Goal: Task Accomplishment & Management: Use online tool/utility

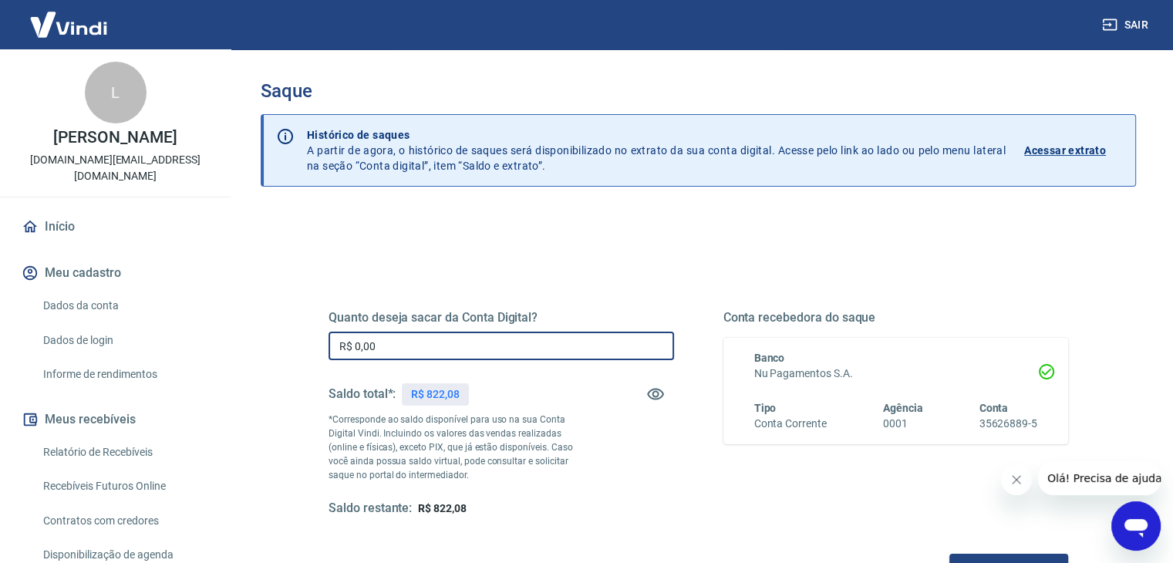
drag, startPoint x: 441, startPoint y: 343, endPoint x: 259, endPoint y: 328, distance: 182.7
click at [259, 328] on div "Saque Histórico de saques A partir de agora, o histórico de saques será disponi…" at bounding box center [698, 349] width 913 height 601
type input "R$ 600,00"
click at [609, 272] on div "Quanto deseja sacar da Conta Digital? R$ 600,00 ​ Saldo total*: R$ 822,08 *Corr…" at bounding box center [698, 421] width 777 height 359
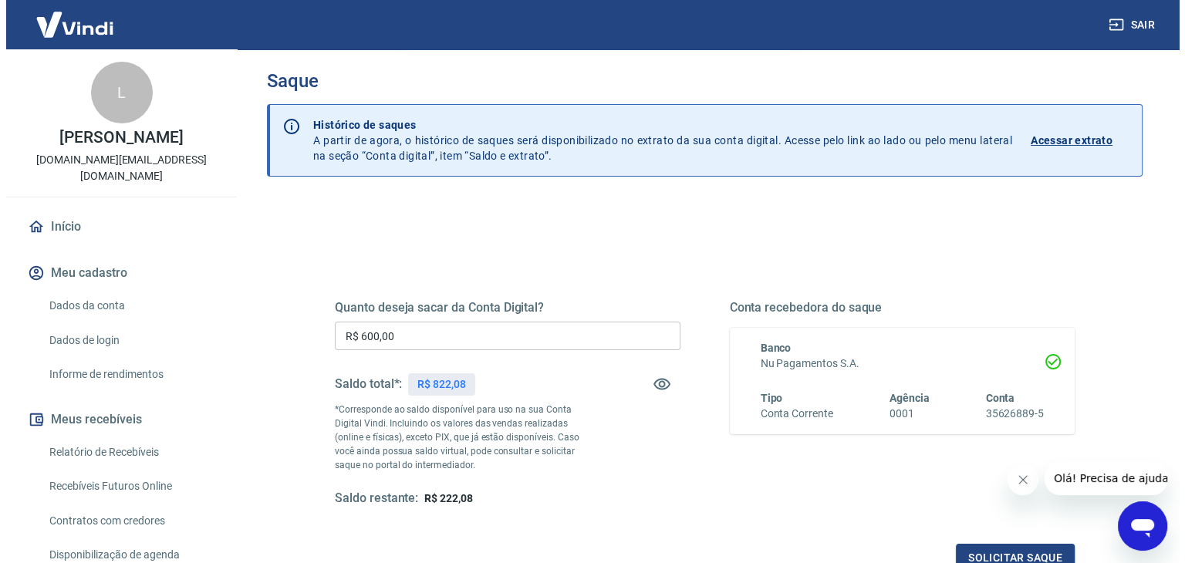
scroll to position [77, 0]
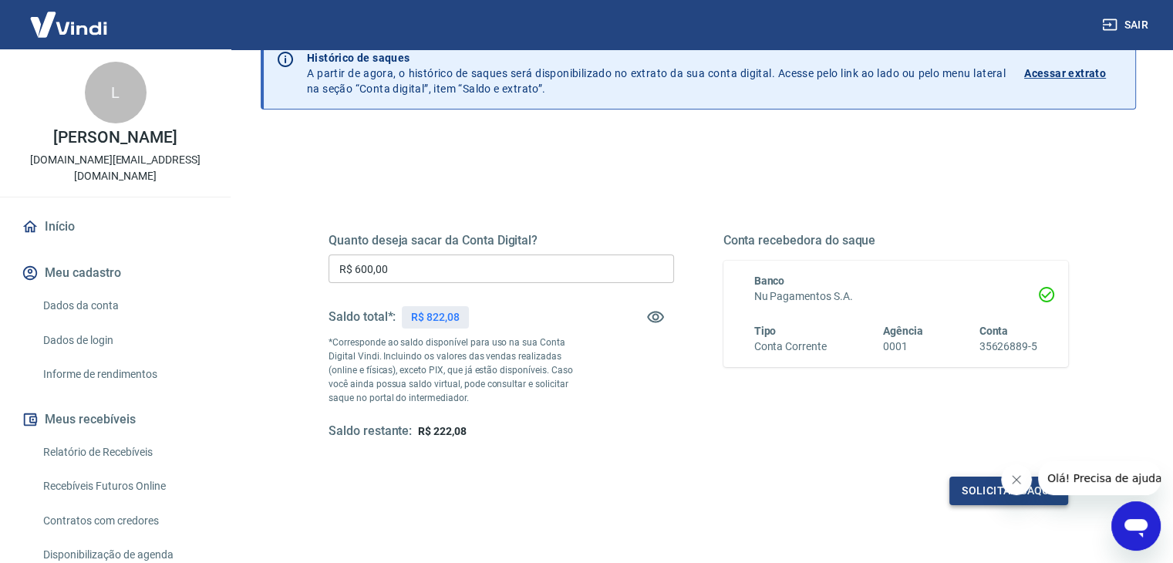
click at [972, 488] on button "Solicitar saque" at bounding box center [1009, 491] width 119 height 29
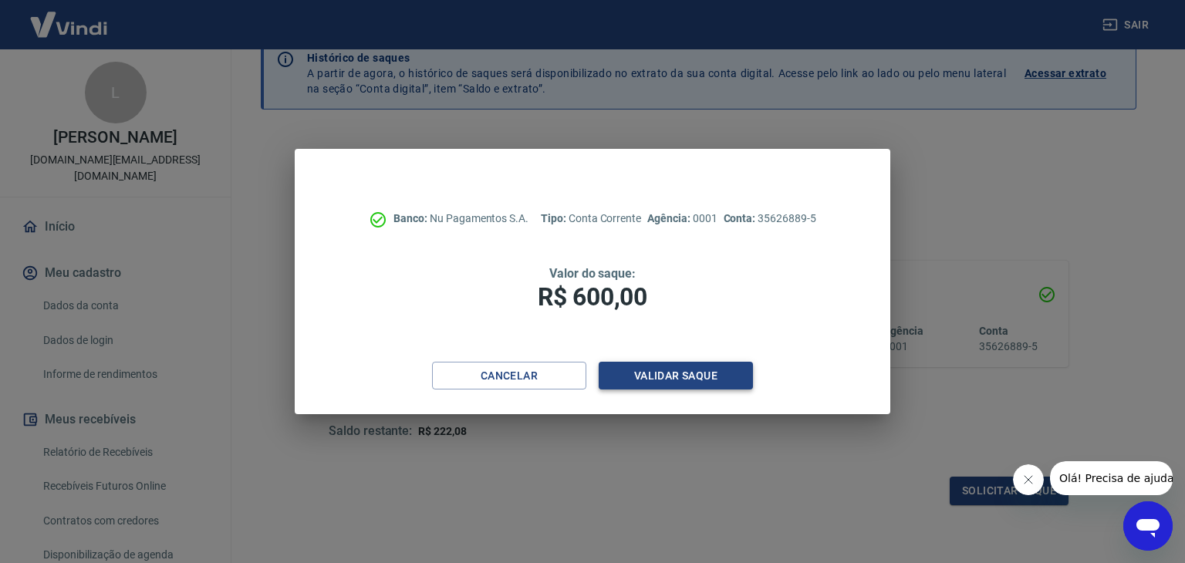
click at [653, 377] on button "Validar saque" at bounding box center [676, 376] width 154 height 29
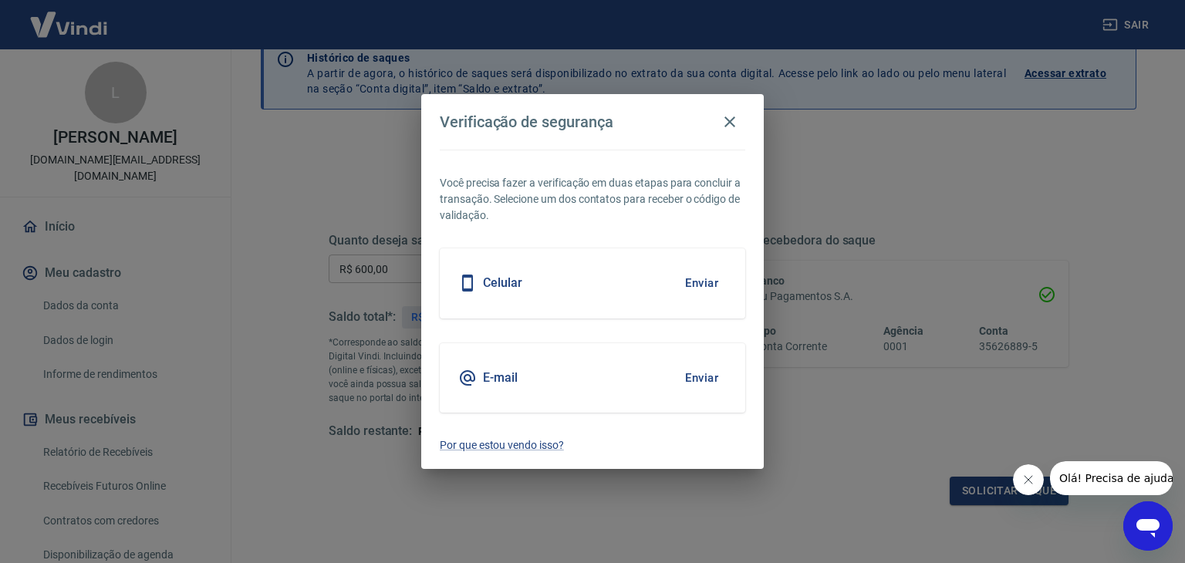
click at [712, 379] on button "Enviar" at bounding box center [702, 378] width 50 height 32
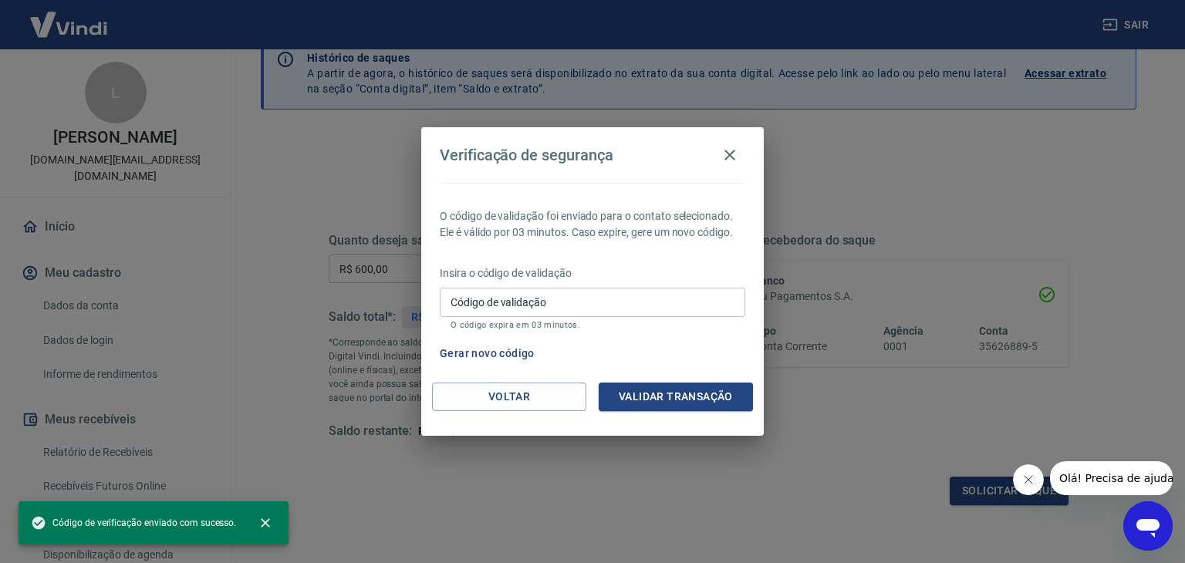
click at [597, 282] on div "Insira o código de validação Código de validação Código de validação O código e…" at bounding box center [593, 298] width 306 height 67
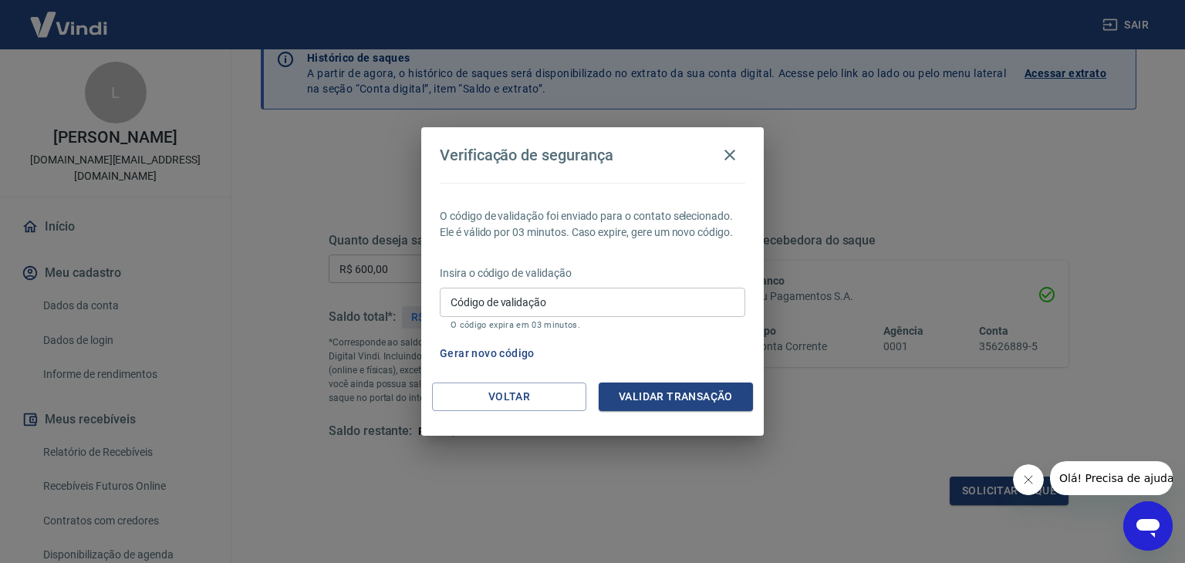
click at [600, 299] on input "Código de validação" at bounding box center [593, 302] width 306 height 29
paste input "176981"
type input "176981"
click at [694, 399] on button "Validar transação" at bounding box center [676, 397] width 154 height 29
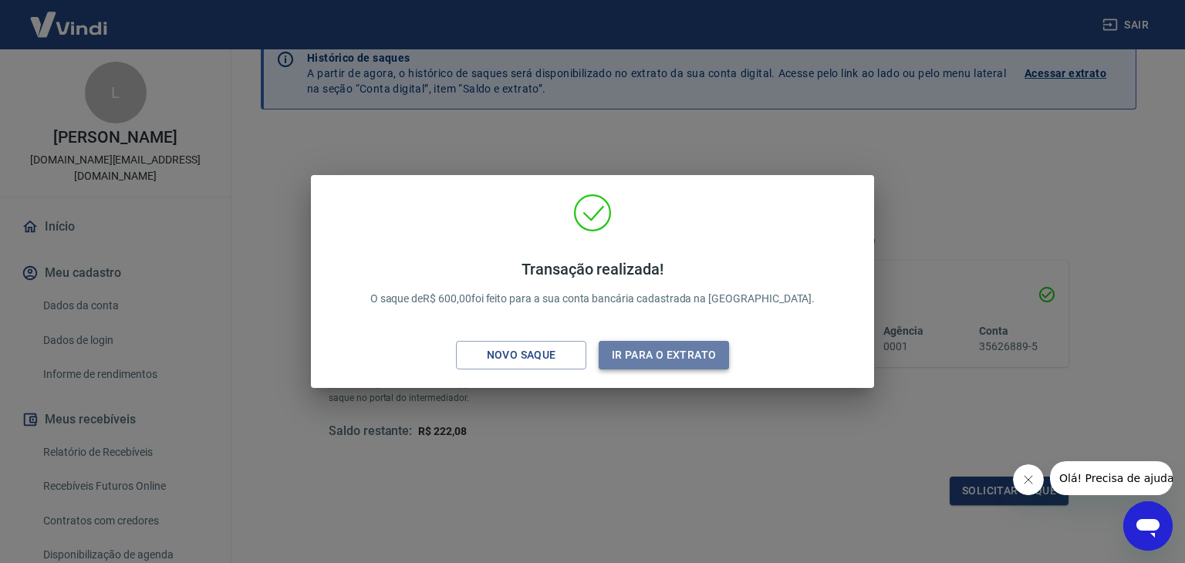
click at [682, 359] on button "Ir para o extrato" at bounding box center [664, 355] width 130 height 29
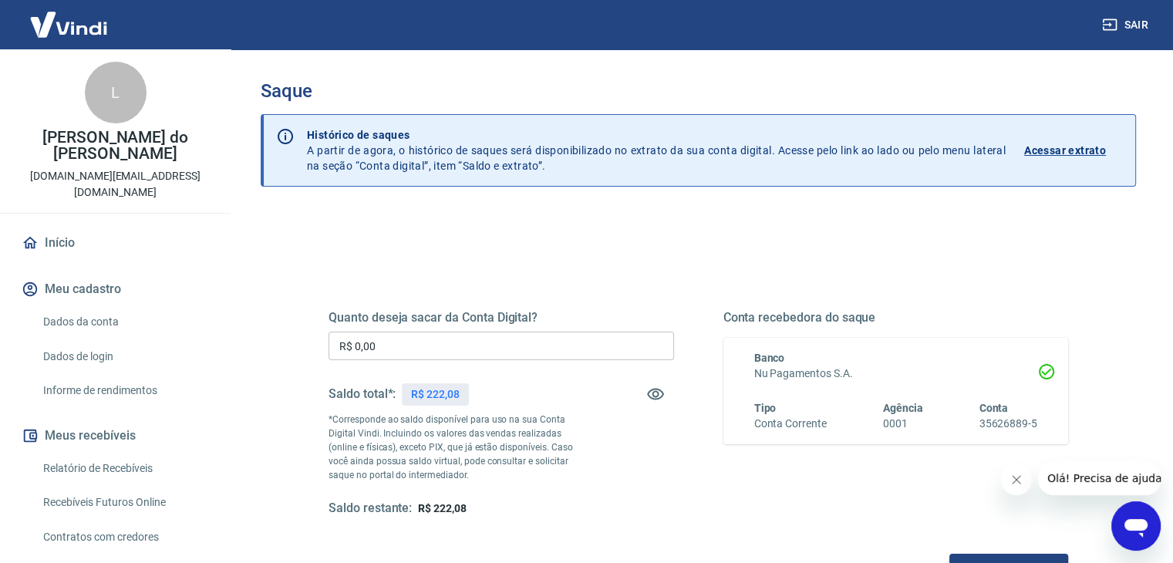
scroll to position [199, 0]
